Goal: Task Accomplishment & Management: Use online tool/utility

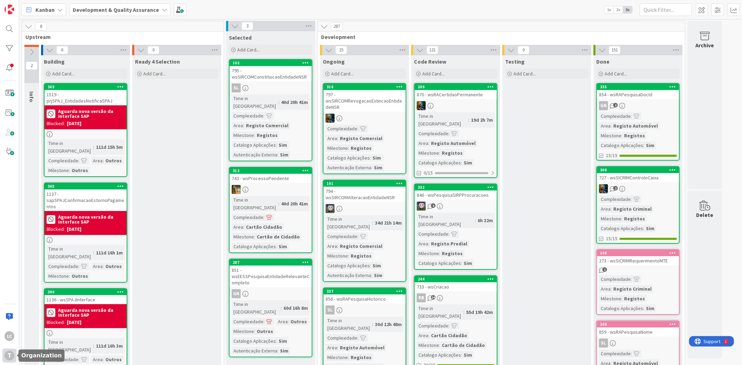
click at [4, 352] on div "T" at bounding box center [9, 356] width 14 height 14
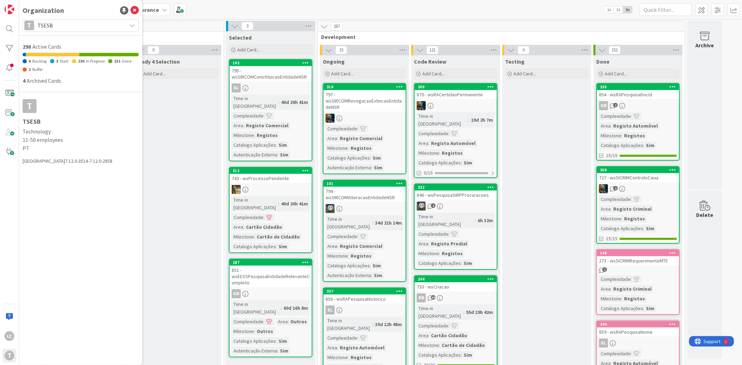
click at [102, 25] on span "TSESB" at bounding box center [81, 26] width 86 height 10
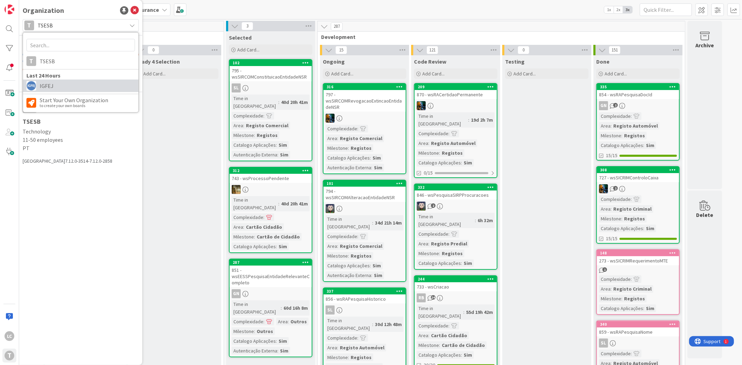
click at [63, 82] on span "IGFEJ" at bounding box center [87, 86] width 95 height 10
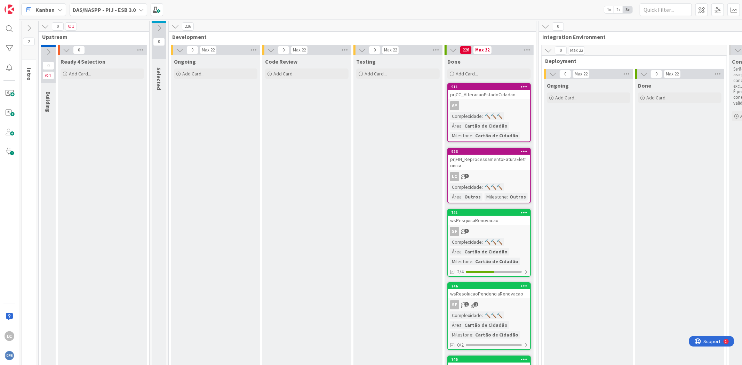
drag, startPoint x: 206, startPoint y: 117, endPoint x: 137, endPoint y: 113, distance: 69.3
drag, startPoint x: 161, startPoint y: 87, endPoint x: 216, endPoint y: 100, distance: 56.4
click at [162, 88] on span "Selected" at bounding box center [159, 79] width 7 height 23
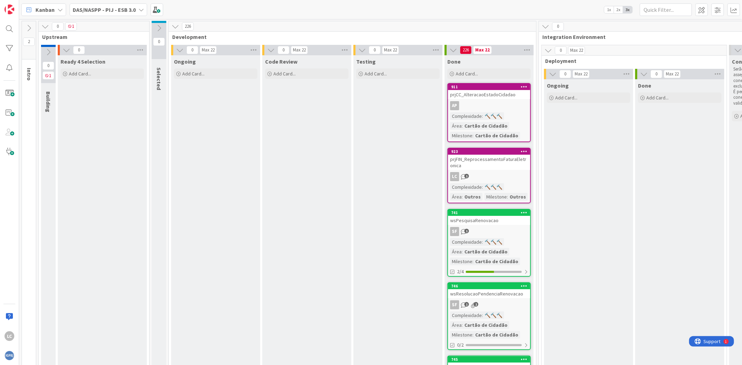
click at [132, 13] on span "DAS/NASPP - PIJ - ESB 3.0" at bounding box center [104, 10] width 63 height 8
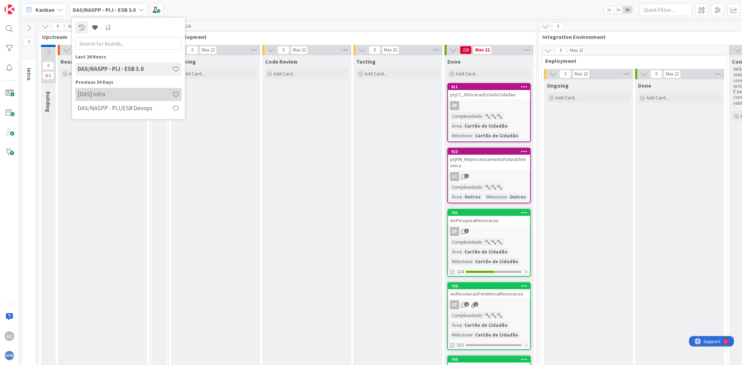
click at [119, 94] on h4 "[DAS] Infra" at bounding box center [125, 94] width 95 height 7
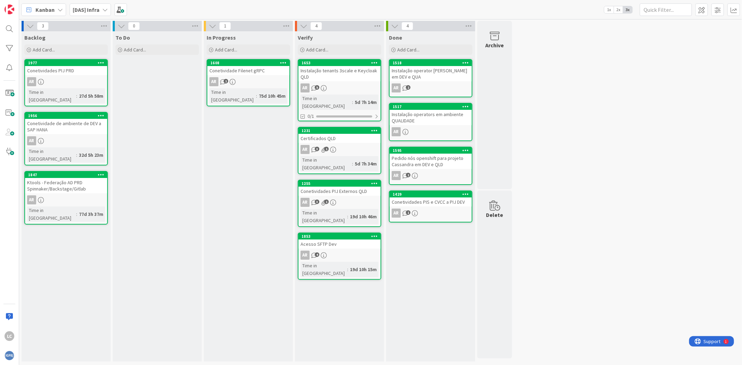
click at [234, 160] on div "In Progress Add Card... 1608 Conetividade Filenet gRPC AR 1 Time in [GEOGRAPHIC…" at bounding box center [248, 196] width 89 height 331
click at [449, 158] on div "Pedido nós openshift para projeto Cassandra em DEV e QLD" at bounding box center [431, 161] width 82 height 15
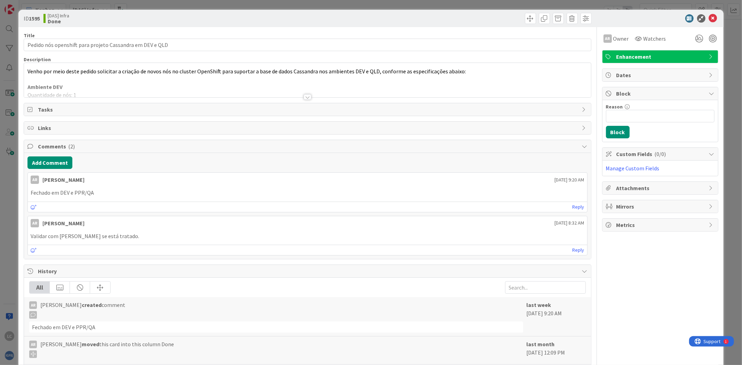
click at [305, 96] on div at bounding box center [308, 97] width 8 height 6
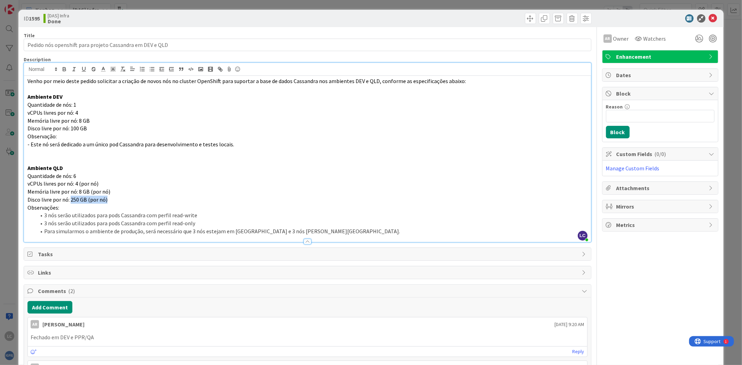
drag, startPoint x: 70, startPoint y: 200, endPoint x: 129, endPoint y: 199, distance: 59.5
click at [129, 199] on p "Disco livre por nó: 250 GB (por nó)" at bounding box center [307, 200] width 560 height 8
click at [183, 203] on p "Disco livre por nó: 250 GB (por nó)" at bounding box center [307, 200] width 560 height 8
click at [154, 189] on p "Memória livre por nó: 8 GB (por nó)" at bounding box center [307, 192] width 560 height 8
click at [131, 196] on p "Disco livre por nó: 250 GB (por nó)" at bounding box center [307, 200] width 560 height 8
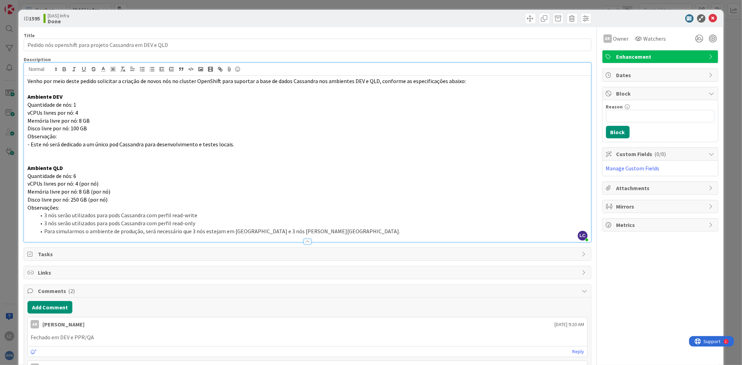
click at [136, 188] on p "Memória livre por nó: 8 GB (por nó)" at bounding box center [307, 192] width 560 height 8
click at [128, 182] on p "vCPUs livres por nó: 4 (por nó)" at bounding box center [307, 184] width 560 height 8
click at [134, 191] on p "Memória livre por nó: 8 GB (por nó)" at bounding box center [307, 192] width 560 height 8
click at [709, 18] on icon at bounding box center [713, 18] width 8 height 8
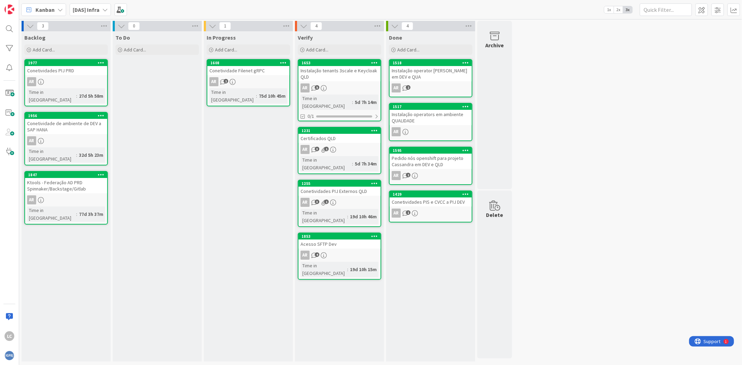
click at [165, 84] on div "To Do Add Card..." at bounding box center [157, 196] width 89 height 331
